Goal: Transaction & Acquisition: Subscribe to service/newsletter

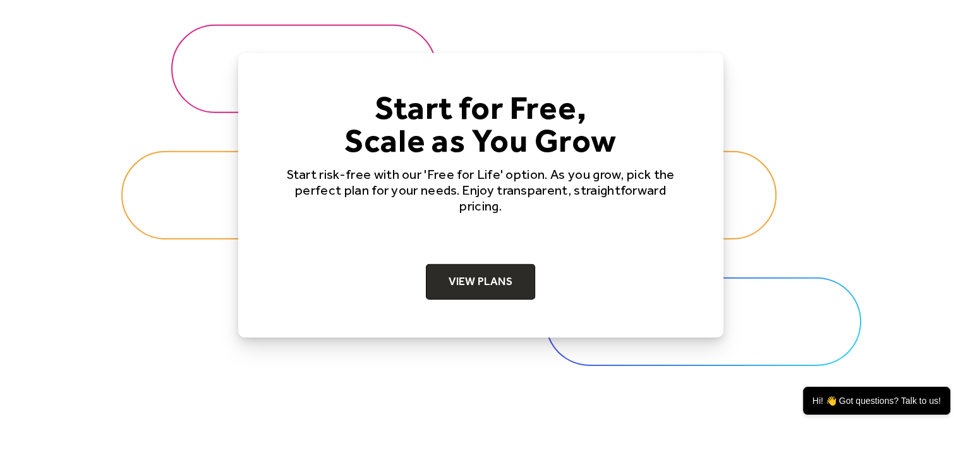
scroll to position [3918, 0]
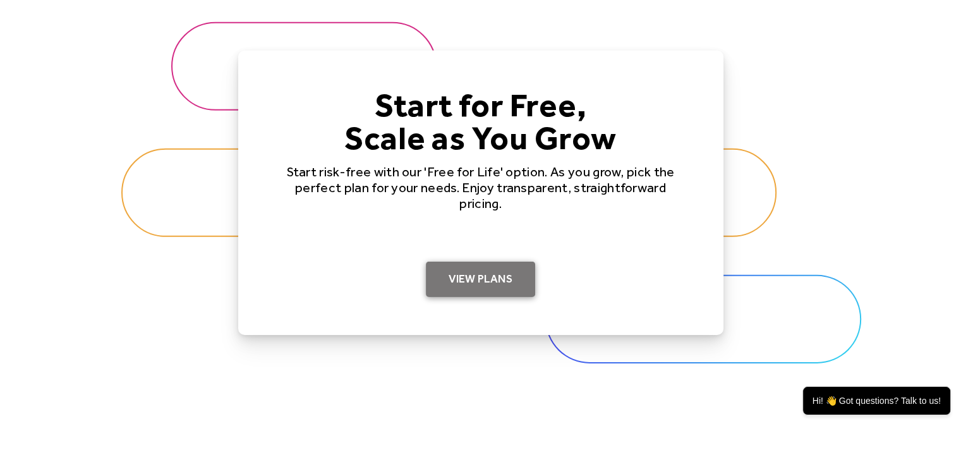
click at [486, 270] on link "View Plans" at bounding box center [480, 279] width 109 height 35
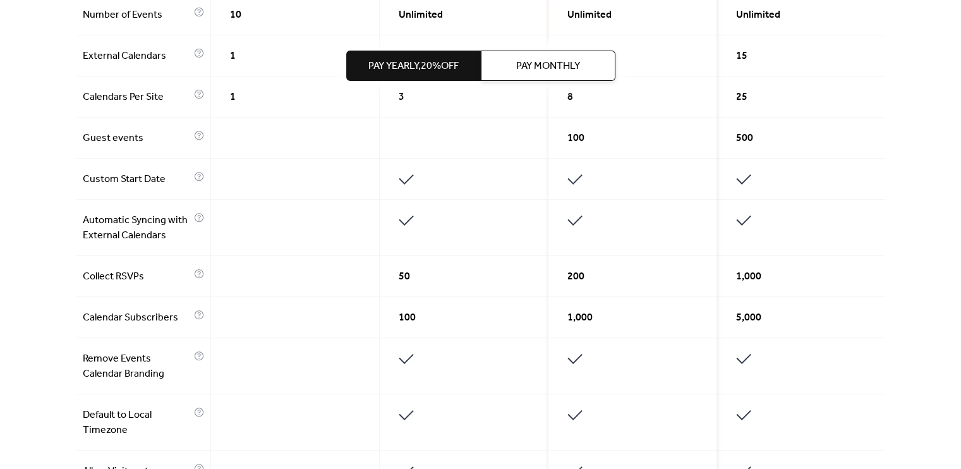
scroll to position [506, 0]
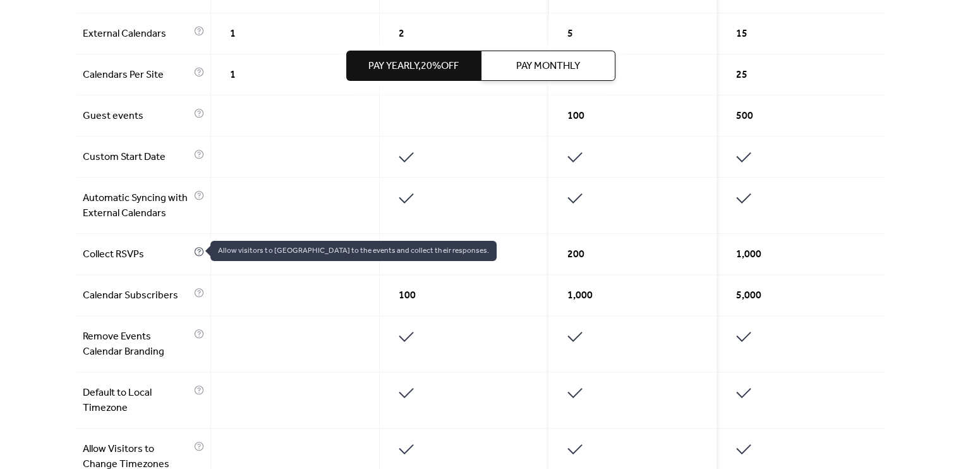
click at [199, 248] on icon at bounding box center [199, 251] width 10 height 10
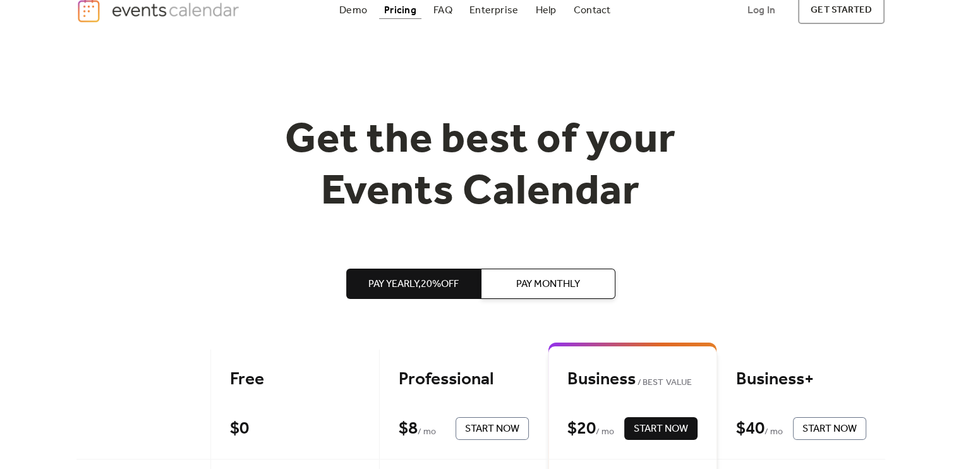
scroll to position [0, 0]
